Goal: Information Seeking & Learning: Find specific fact

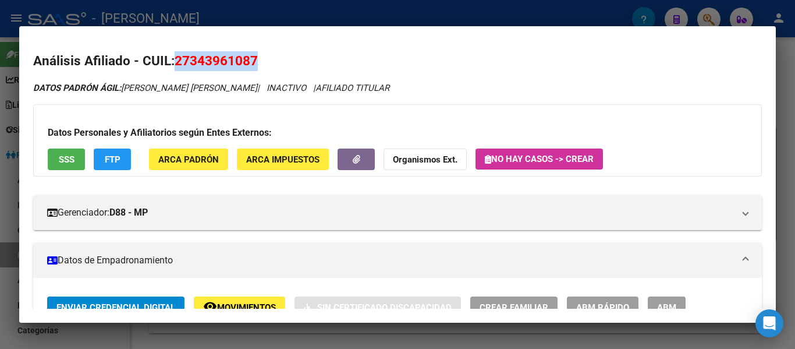
scroll to position [175, 0]
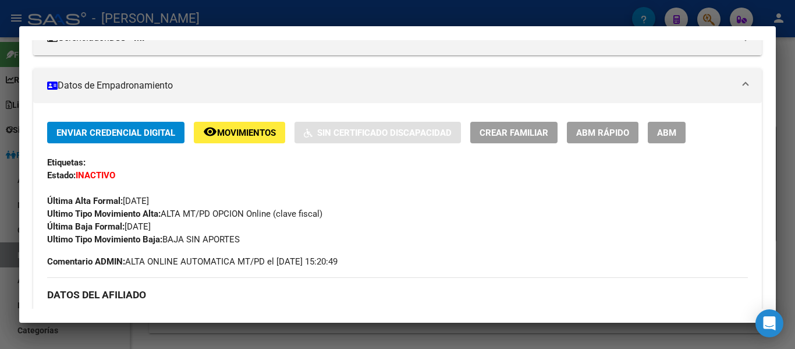
click at [329, 13] on div at bounding box center [397, 174] width 795 height 349
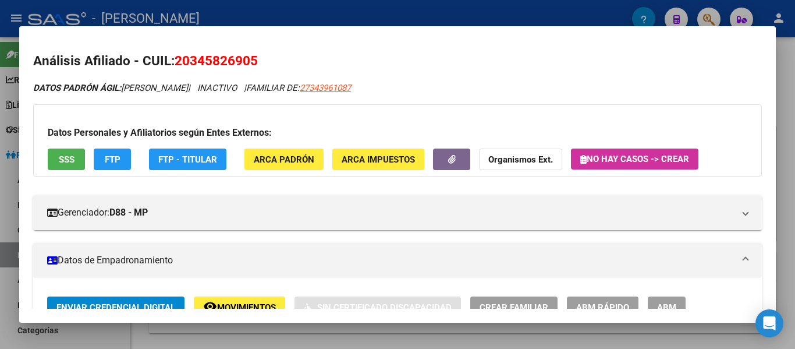
click at [397, 13] on div at bounding box center [397, 174] width 795 height 349
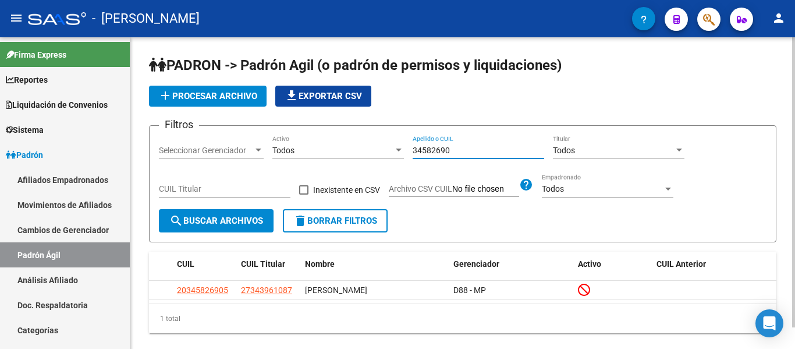
drag, startPoint x: 469, startPoint y: 149, endPoint x: 296, endPoint y: 146, distance: 172.4
click at [291, 148] on div "Filtros Seleccionar Gerenciador Seleccionar Gerenciador Todos Activo 34582690 A…" at bounding box center [463, 172] width 608 height 74
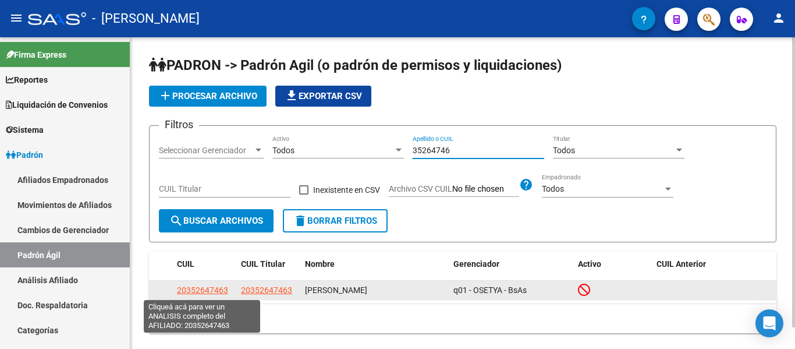
type input "35264746"
click at [193, 293] on span "20352647463" at bounding box center [202, 289] width 51 height 9
type textarea "20352647463"
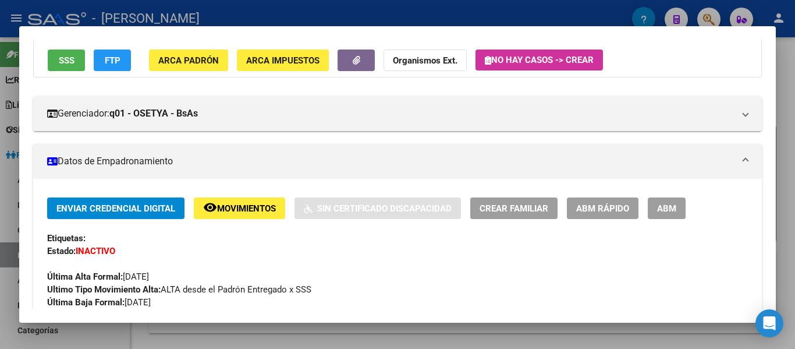
scroll to position [58, 0]
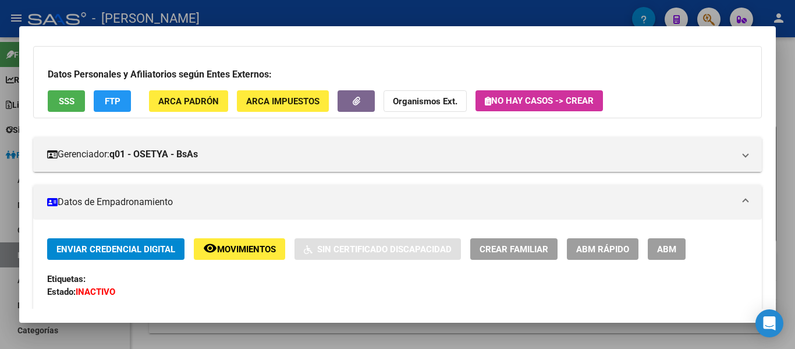
drag, startPoint x: 359, startPoint y: 20, endPoint x: 369, endPoint y: 34, distance: 16.8
click at [360, 19] on div at bounding box center [397, 174] width 795 height 349
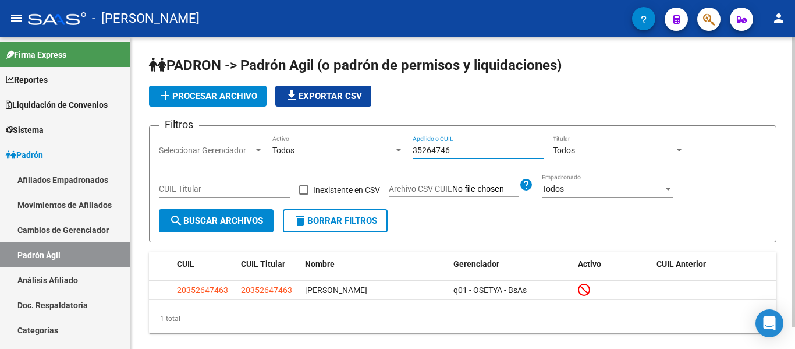
drag, startPoint x: 464, startPoint y: 153, endPoint x: 404, endPoint y: 148, distance: 59.6
click at [402, 150] on div "Filtros Seleccionar Gerenciador Seleccionar Gerenciador Todos Activo 35264746 A…" at bounding box center [463, 172] width 608 height 74
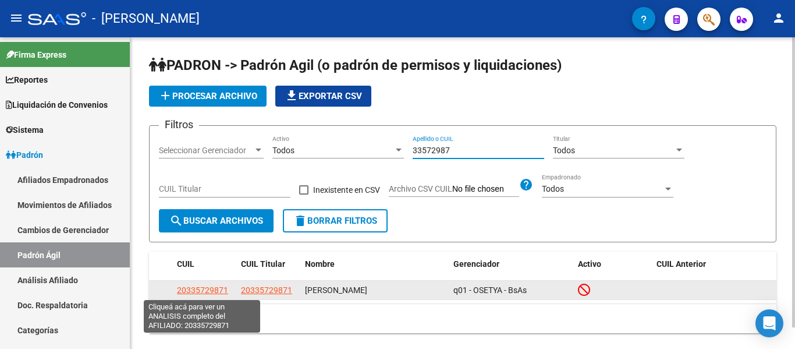
type input "33572987"
click at [188, 291] on span "20335729871" at bounding box center [202, 289] width 51 height 9
type textarea "20335729871"
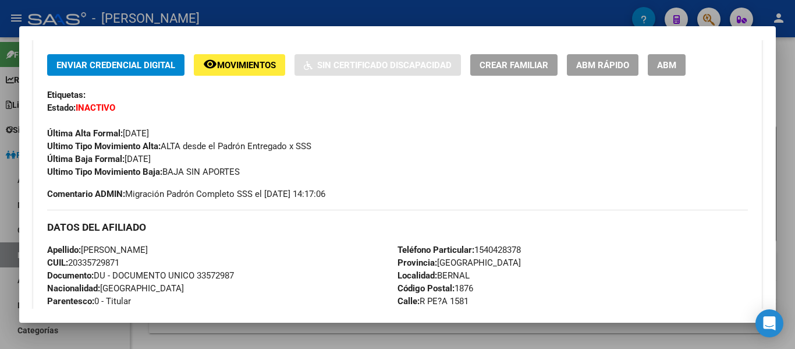
scroll to position [233, 0]
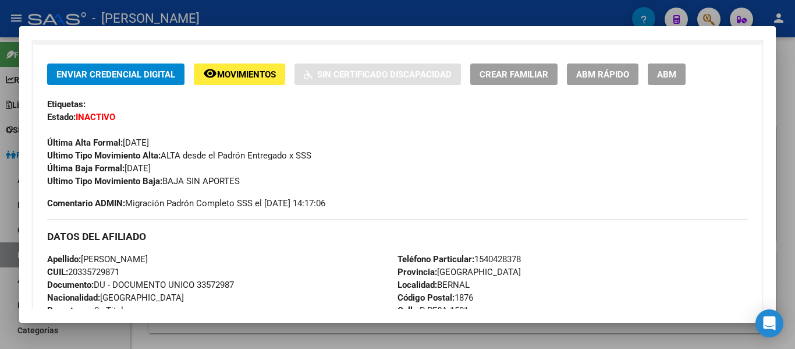
drag, startPoint x: 518, startPoint y: 9, endPoint x: 512, endPoint y: 19, distance: 10.7
click at [516, 9] on div at bounding box center [397, 174] width 795 height 349
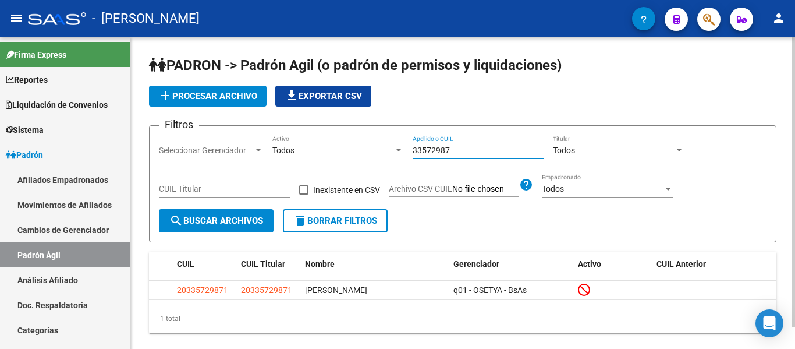
drag, startPoint x: 473, startPoint y: 146, endPoint x: 387, endPoint y: 153, distance: 86.5
click at [351, 147] on div "Filtros Seleccionar Gerenciador Seleccionar Gerenciador Todos Activo 33572987 A…" at bounding box center [463, 172] width 608 height 74
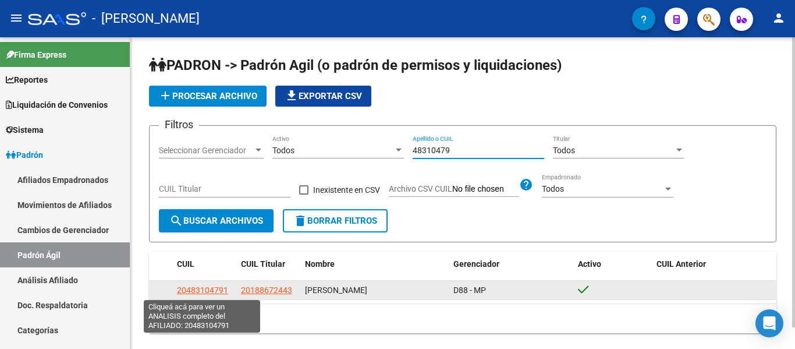
type input "48310479"
click at [213, 291] on span "20483104791" at bounding box center [202, 289] width 51 height 9
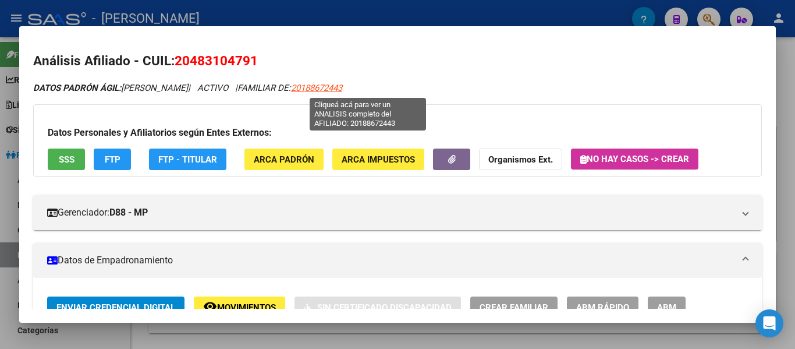
click at [342, 86] on span "20188672443" at bounding box center [316, 88] width 51 height 10
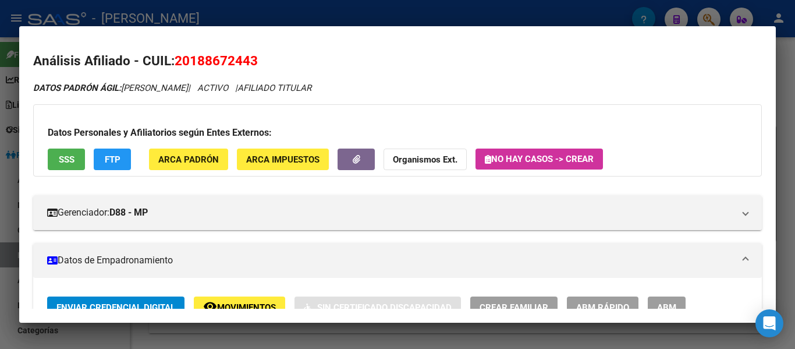
drag, startPoint x: 172, startPoint y: 57, endPoint x: 245, endPoint y: 59, distance: 72.8
click at [274, 59] on h2 "Análisis Afiliado - CUIL: 20188672443" at bounding box center [397, 61] width 729 height 20
copy h2 "20188672443"
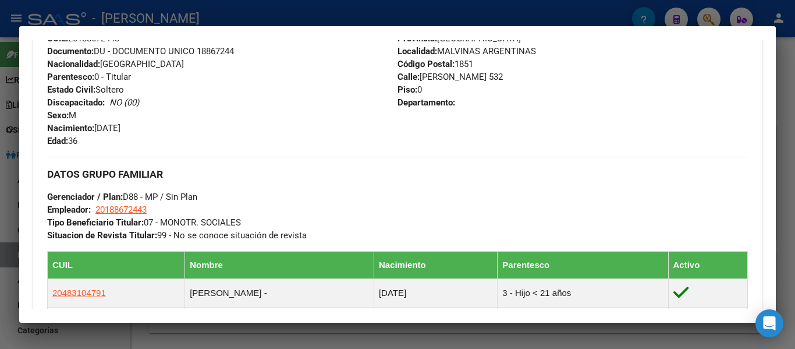
scroll to position [524, 0]
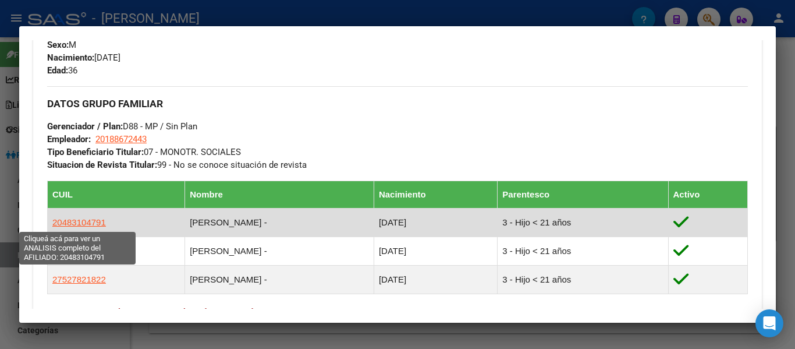
click at [84, 222] on span "20483104791" at bounding box center [79, 222] width 54 height 10
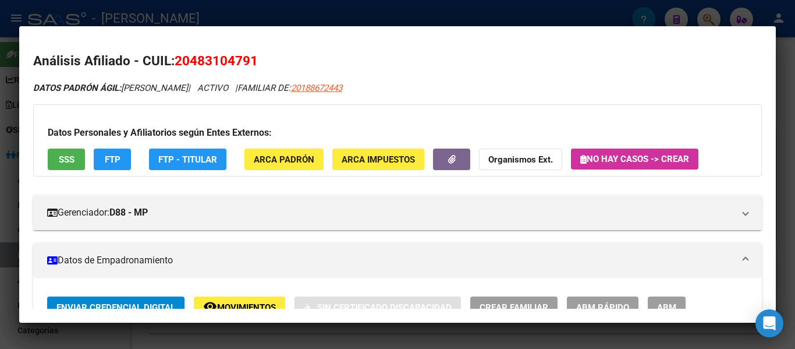
drag, startPoint x: 175, startPoint y: 61, endPoint x: 250, endPoint y: 62, distance: 74.5
click at [258, 62] on span "20483104791" at bounding box center [216, 60] width 83 height 15
copy span "20483104791"
click at [342, 82] on app-link-go-to "20188672443" at bounding box center [316, 88] width 51 height 13
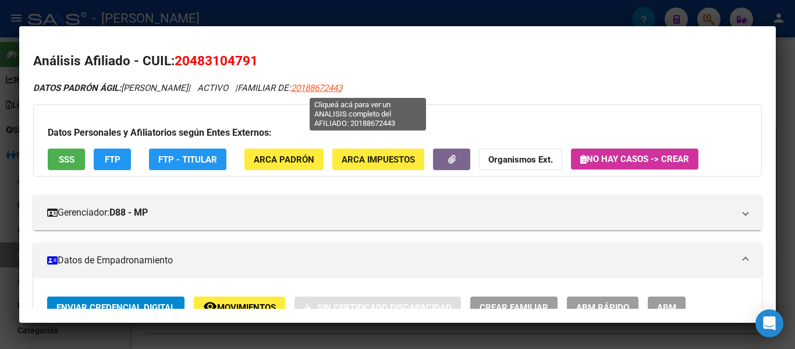
click at [342, 85] on span "20188672443" at bounding box center [316, 88] width 51 height 10
type textarea "20188672443"
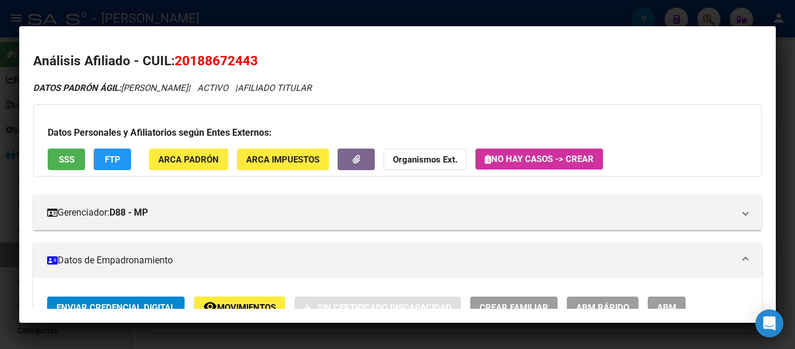
drag, startPoint x: 172, startPoint y: 59, endPoint x: 260, endPoint y: 59, distance: 87.9
click at [261, 59] on h2 "Análisis Afiliado - CUIL: 20188672443" at bounding box center [397, 61] width 729 height 20
copy h2 "20188672443"
click at [241, 10] on div at bounding box center [397, 174] width 795 height 349
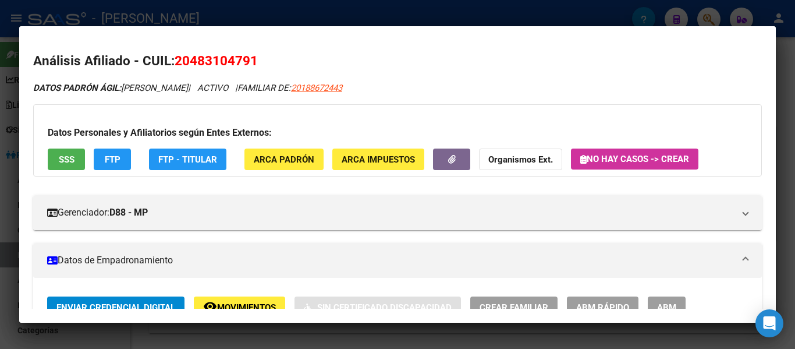
click at [267, 9] on div at bounding box center [397, 174] width 795 height 349
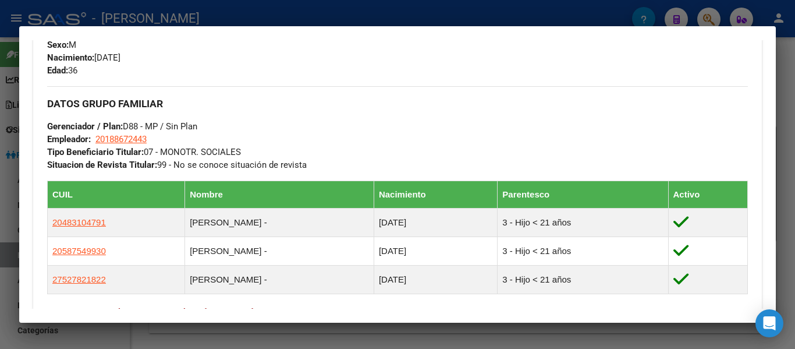
scroll to position [408, 0]
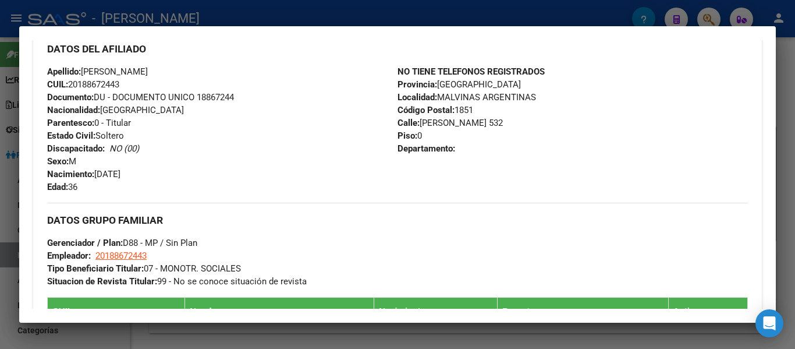
click at [333, 12] on div at bounding box center [397, 174] width 795 height 349
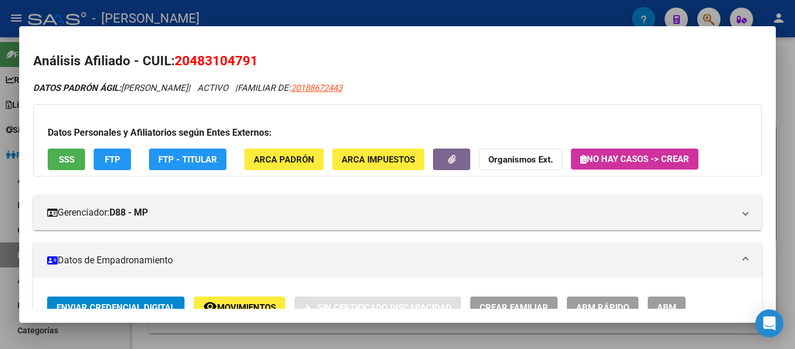
click at [324, 16] on div at bounding box center [397, 174] width 795 height 349
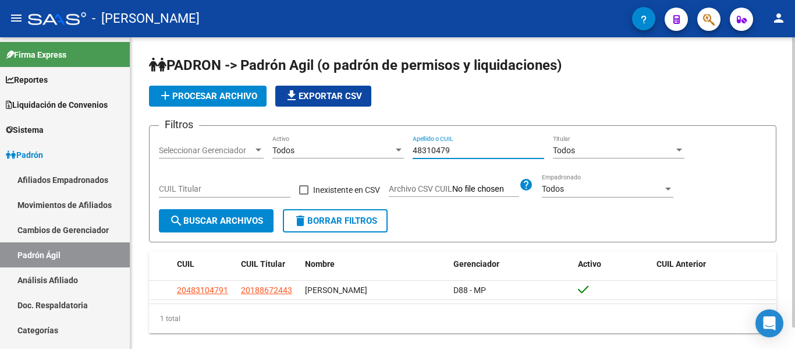
drag, startPoint x: 441, startPoint y: 148, endPoint x: 502, endPoint y: 140, distance: 61.2
click at [369, 147] on div "Filtros Seleccionar Gerenciador Seleccionar Gerenciador Todos Activo 48310479 A…" at bounding box center [463, 172] width 608 height 74
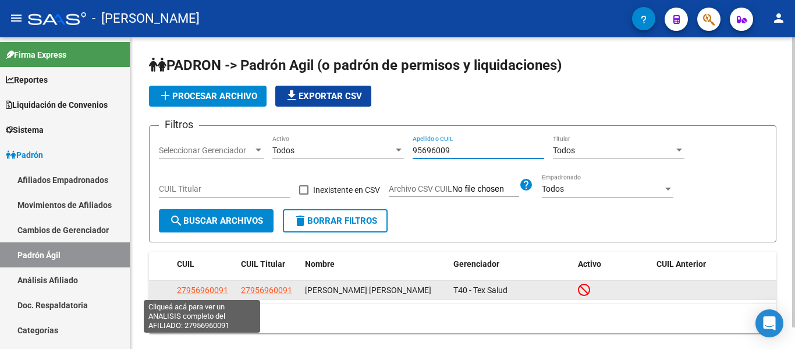
type input "95696009"
click at [217, 292] on span "27956960091" at bounding box center [202, 289] width 51 height 9
type textarea "27956960091"
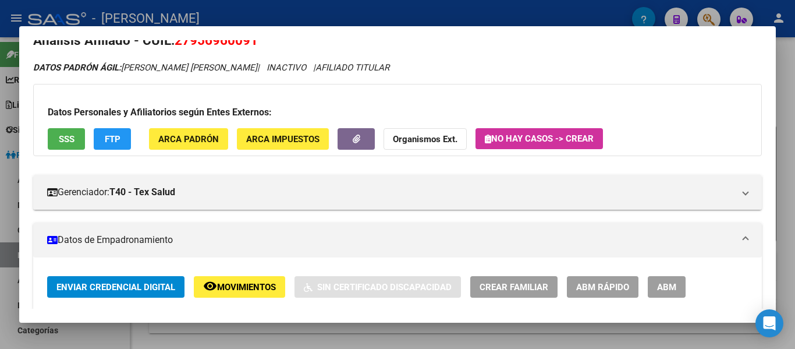
scroll to position [0, 0]
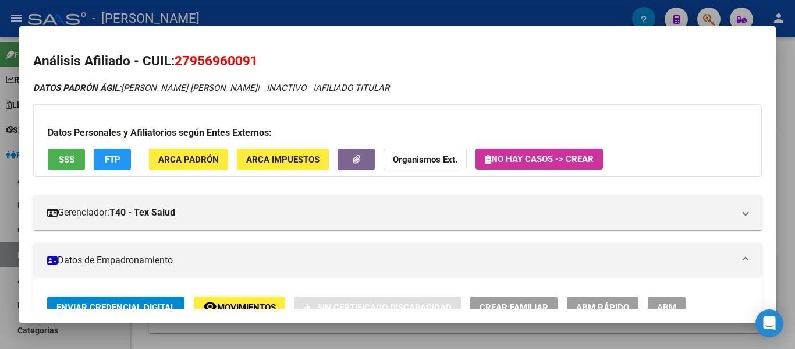
drag, startPoint x: 178, startPoint y: 58, endPoint x: 247, endPoint y: 58, distance: 68.7
click at [259, 58] on h2 "Análisis Afiliado - CUIL: 27956960091" at bounding box center [397, 61] width 729 height 20
copy span "27956960091"
click at [366, 12] on div at bounding box center [397, 174] width 795 height 349
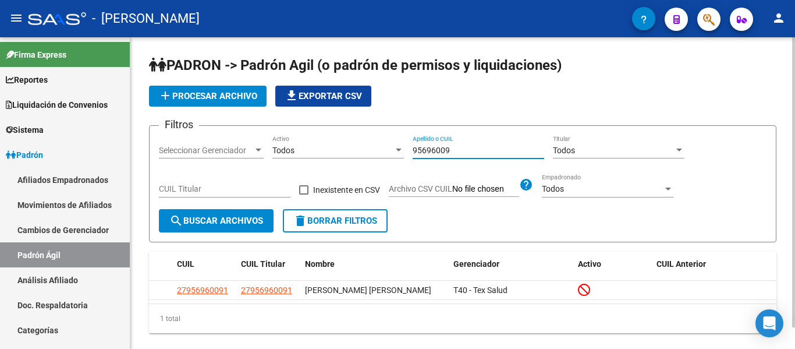
drag, startPoint x: 466, startPoint y: 147, endPoint x: 450, endPoint y: 164, distance: 23.9
click at [379, 147] on div "Filtros Seleccionar Gerenciador Seleccionar Gerenciador Todos Activo 95696009 A…" at bounding box center [463, 172] width 608 height 74
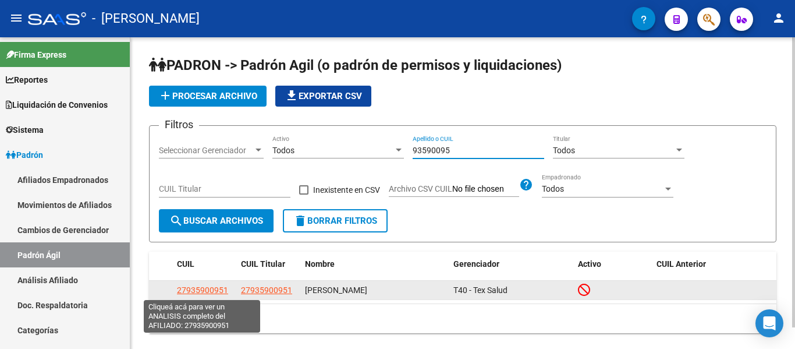
type input "93590095"
click at [211, 287] on span "27935900951" at bounding box center [202, 289] width 51 height 9
type textarea "27935900951"
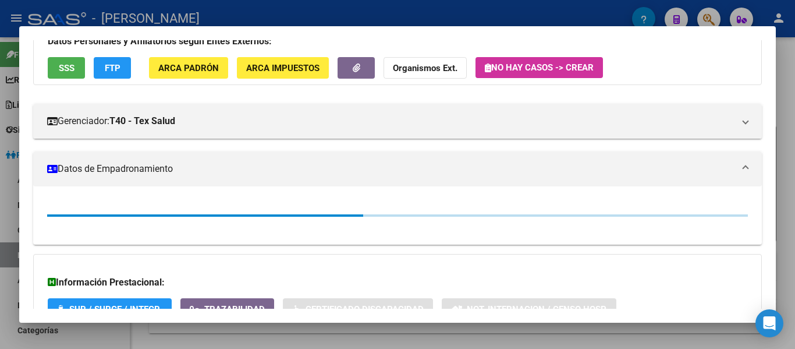
scroll to position [175, 0]
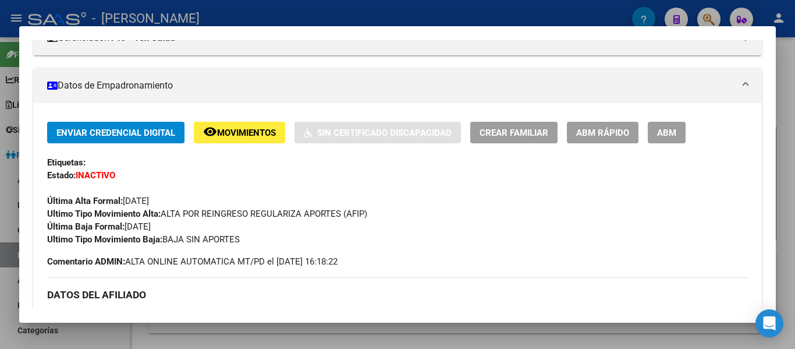
click at [333, 10] on div at bounding box center [397, 174] width 795 height 349
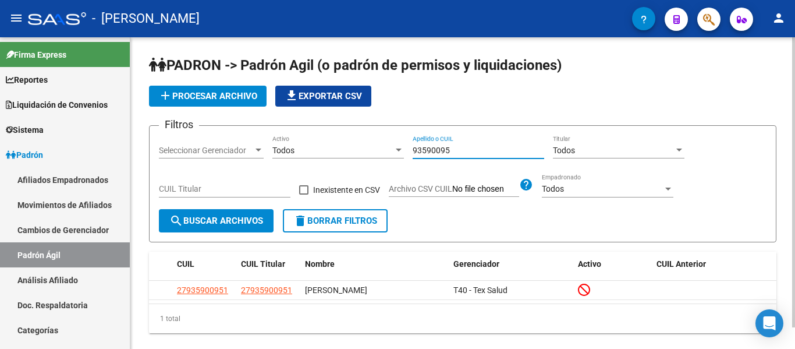
drag, startPoint x: 473, startPoint y: 151, endPoint x: 390, endPoint y: 149, distance: 83.9
click at [390, 149] on div "Filtros Seleccionar Gerenciador Seleccionar Gerenciador Todos Activo 93590095 A…" at bounding box center [463, 172] width 608 height 74
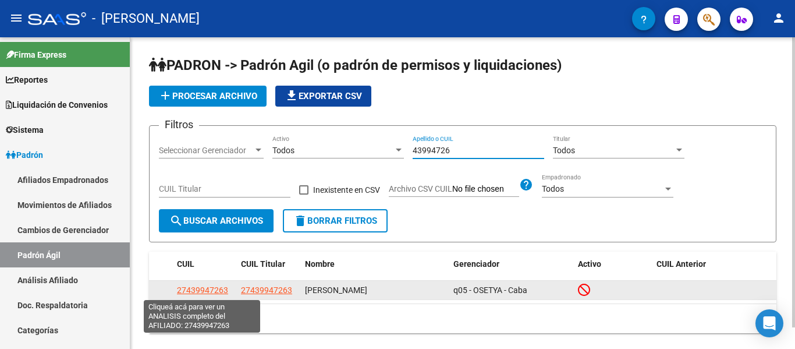
type input "43994726"
click at [218, 289] on span "27439947263" at bounding box center [202, 289] width 51 height 9
type textarea "27439947263"
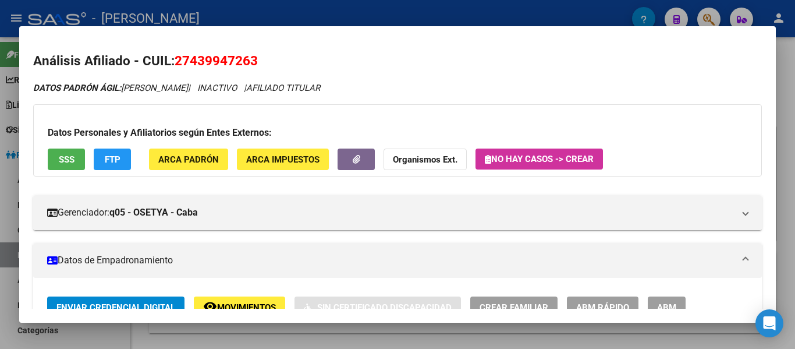
scroll to position [0, 0]
click at [365, 16] on div at bounding box center [397, 174] width 795 height 349
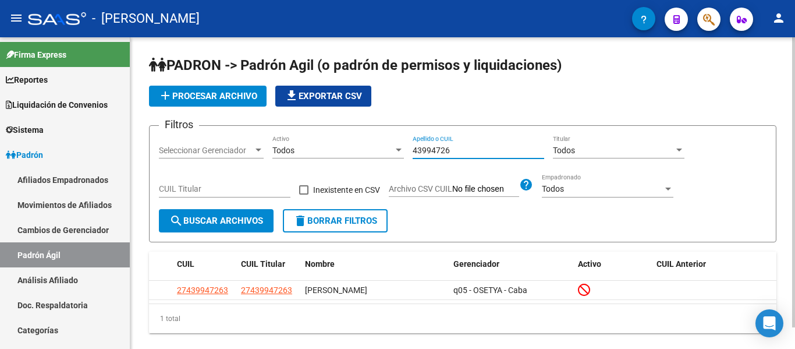
click at [379, 144] on div "Filtros Seleccionar Gerenciador Seleccionar Gerenciador Todos Activo 43994726 A…" at bounding box center [463, 172] width 608 height 74
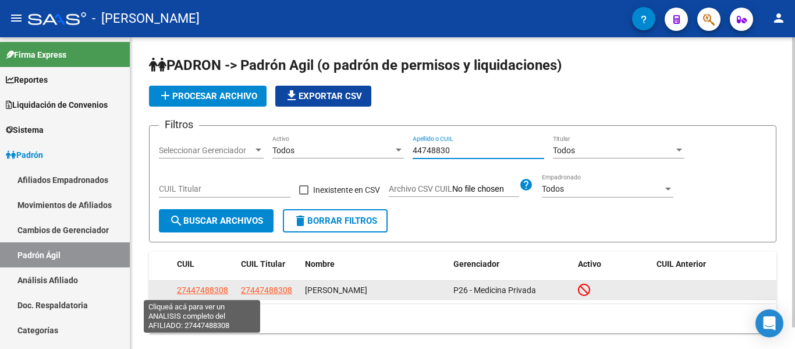
type input "44748830"
click at [217, 286] on span "27447488308" at bounding box center [202, 289] width 51 height 9
type textarea "27447488308"
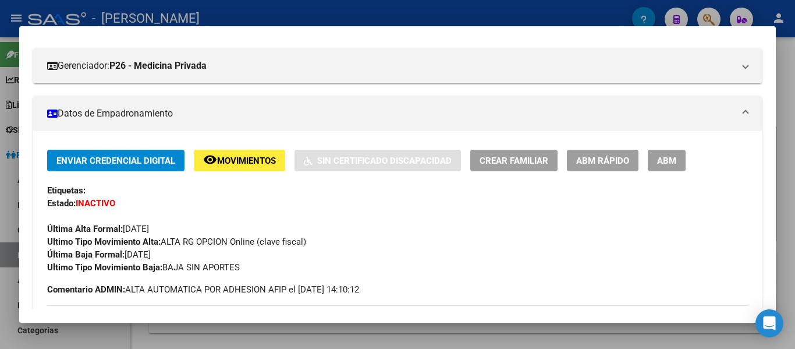
scroll to position [175, 0]
